Goal: Task Accomplishment & Management: Use online tool/utility

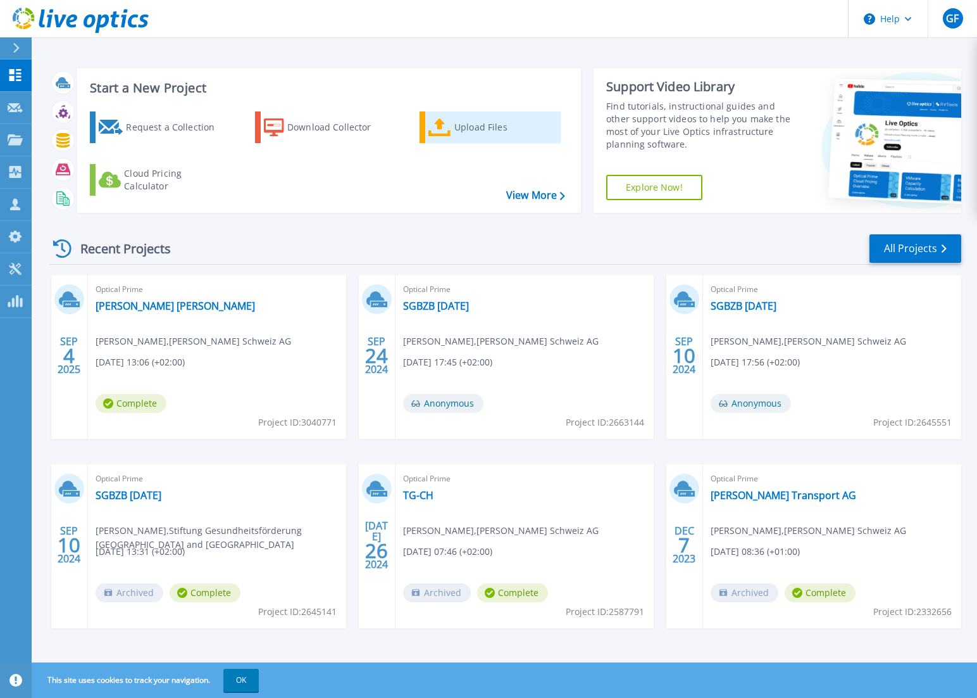
click at [470, 127] on div "Upload Files" at bounding box center [505, 127] width 101 height 25
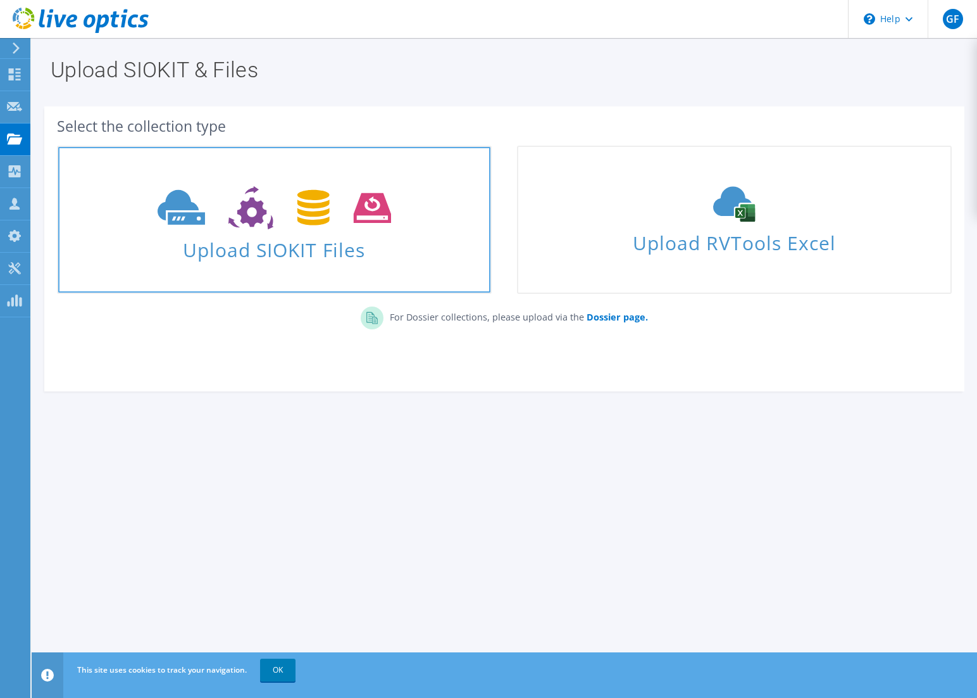
click at [312, 249] on span "Upload SIOKIT Files" at bounding box center [274, 245] width 432 height 27
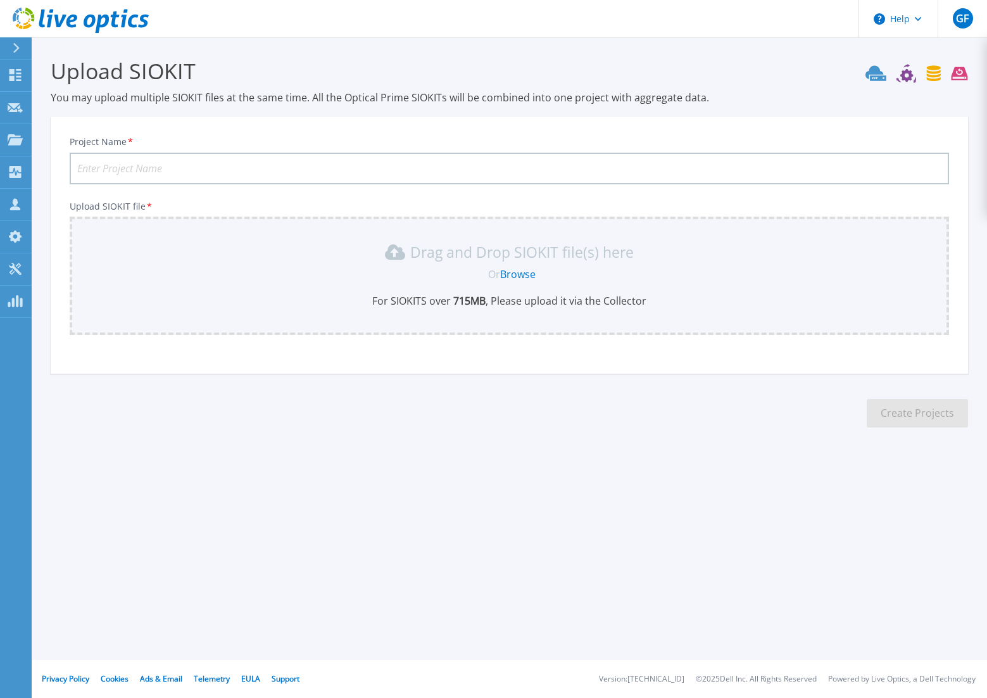
click at [107, 166] on input "Project Name *" at bounding box center [509, 169] width 879 height 32
type input "Z"
type input "ZII"
click at [522, 275] on link "Browse" at bounding box center [517, 274] width 35 height 14
click at [959, 15] on span "GF" at bounding box center [962, 18] width 13 height 10
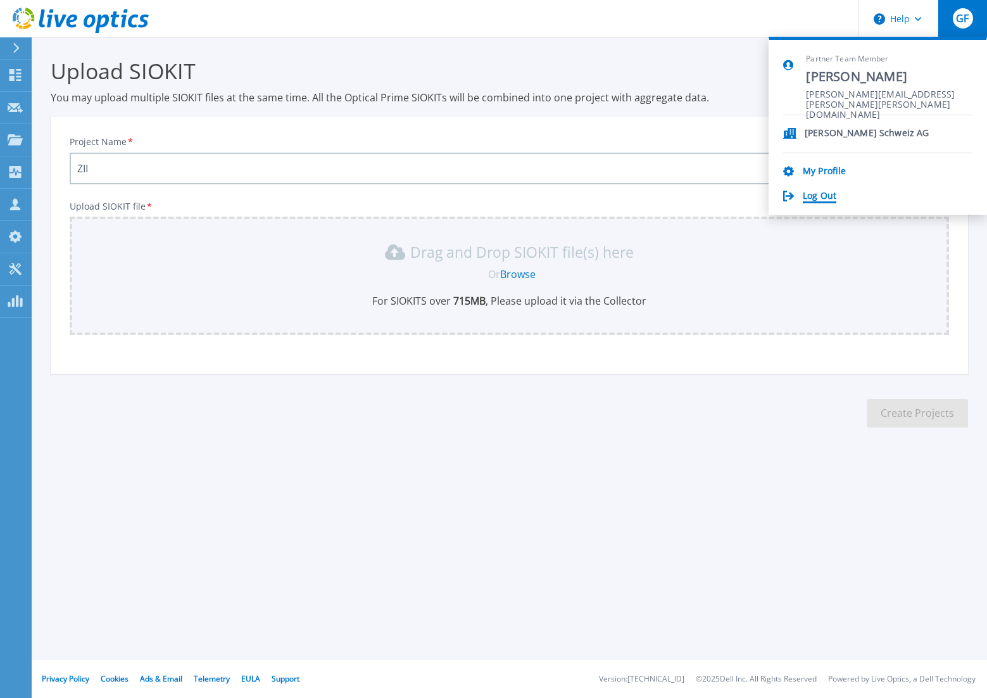
click at [821, 194] on link "Log Out" at bounding box center [820, 197] width 34 height 12
